Goal: Navigation & Orientation: Find specific page/section

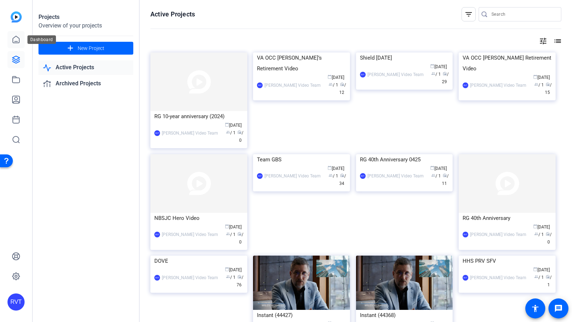
click at [23, 36] on link at bounding box center [15, 39] width 17 height 17
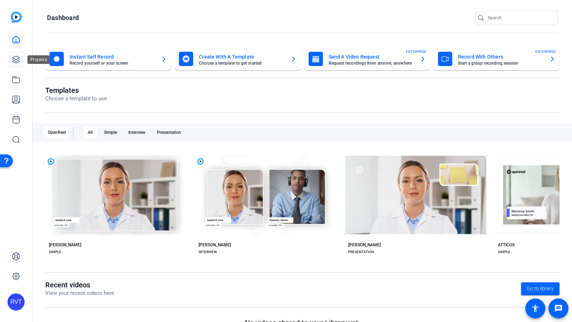
click at [17, 60] on icon at bounding box center [16, 59] width 9 height 9
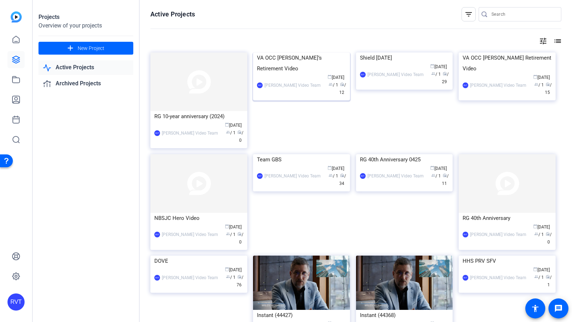
click at [282, 52] on img at bounding box center [301, 52] width 97 height 0
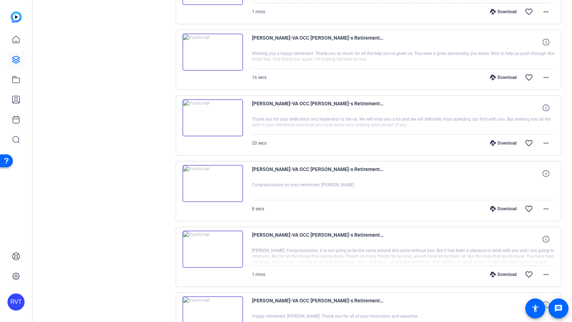
scroll to position [531, 0]
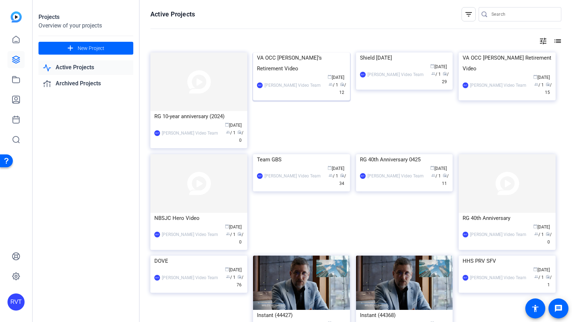
click at [287, 52] on img at bounding box center [301, 52] width 97 height 0
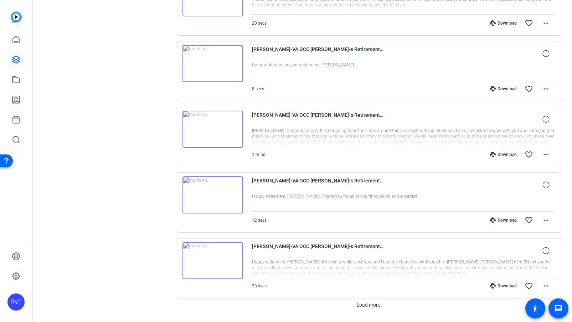
scroll to position [531, 0]
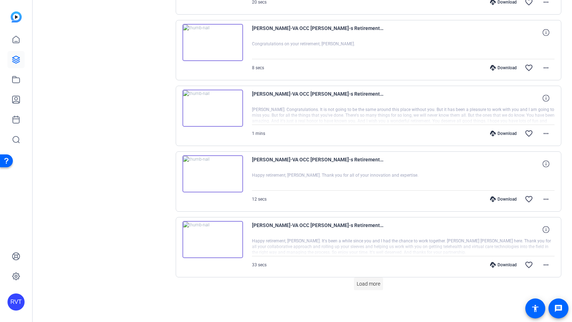
click at [360, 286] on span "Load more" at bounding box center [369, 283] width 24 height 7
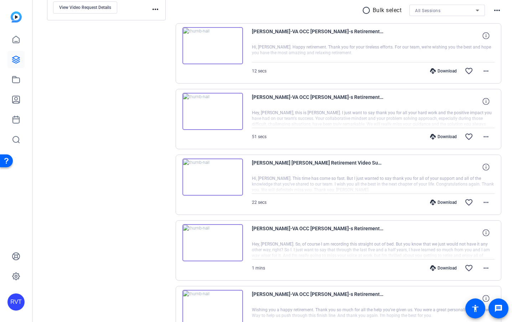
scroll to position [0, 0]
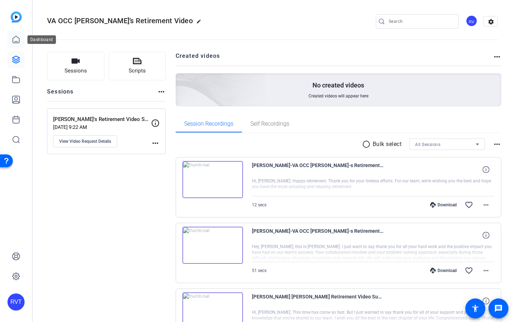
click at [16, 42] on icon at bounding box center [16, 39] width 9 height 9
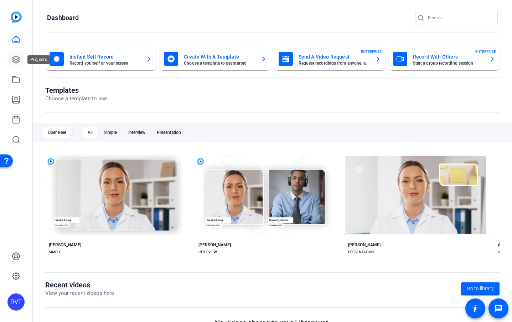
click at [15, 56] on icon at bounding box center [15, 59] width 7 height 7
